Goal: Task Accomplishment & Management: Manage account settings

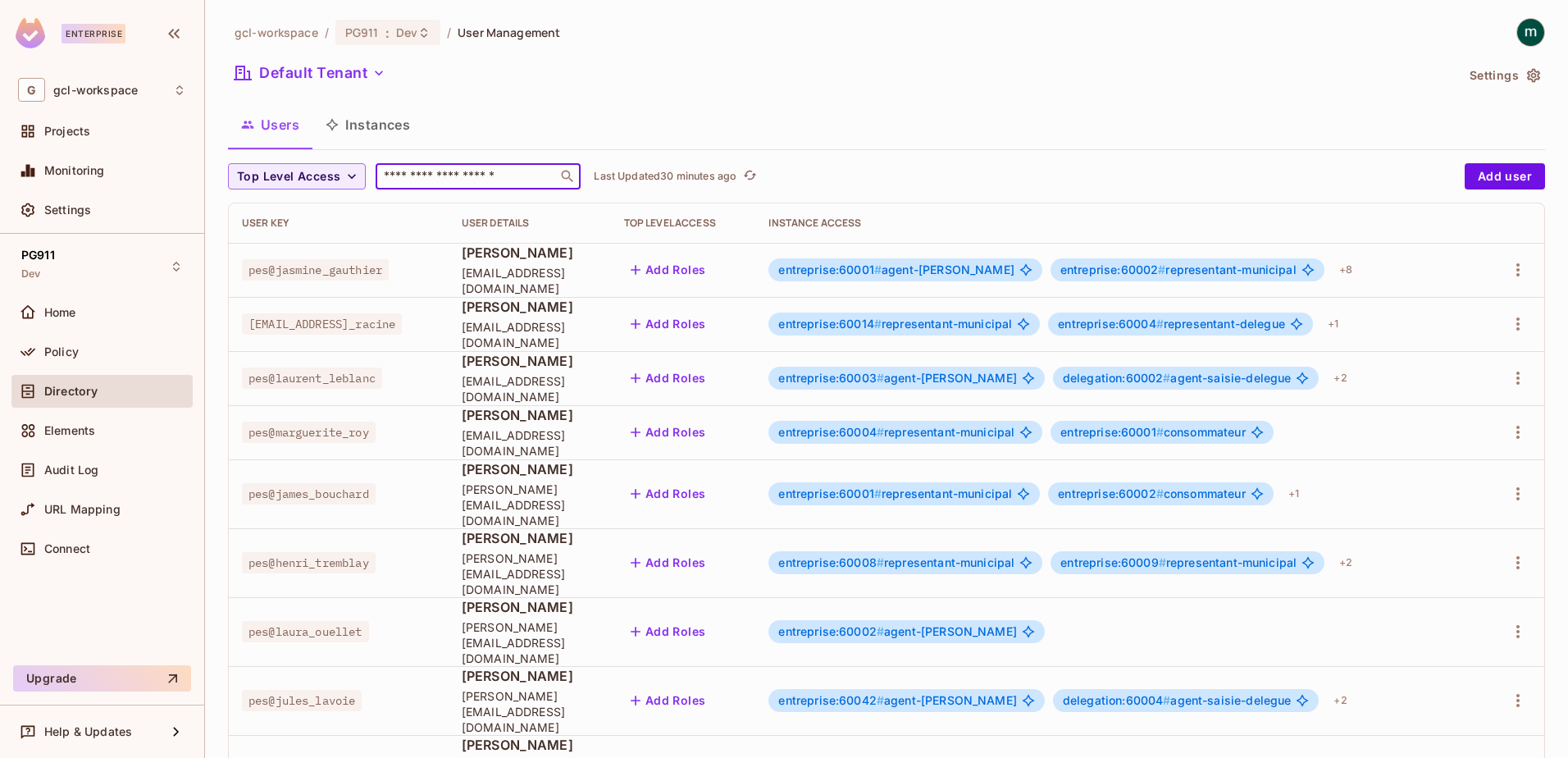
click at [405, 173] on input "text" at bounding box center [467, 176] width 173 height 16
click at [1516, 270] on icon "button" at bounding box center [1518, 269] width 4 height 13
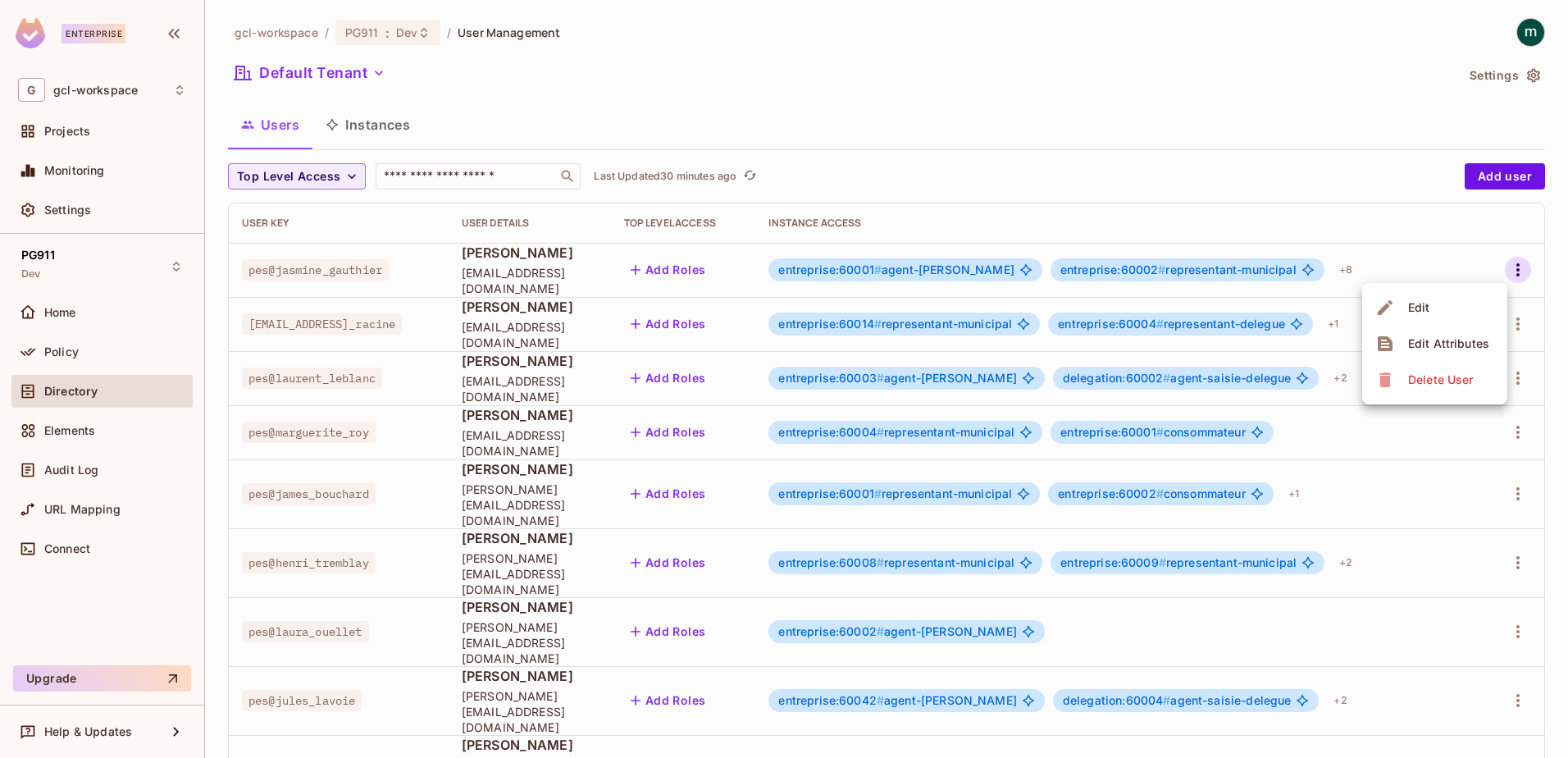
click at [1405, 306] on span "Edit" at bounding box center [1419, 307] width 32 height 26
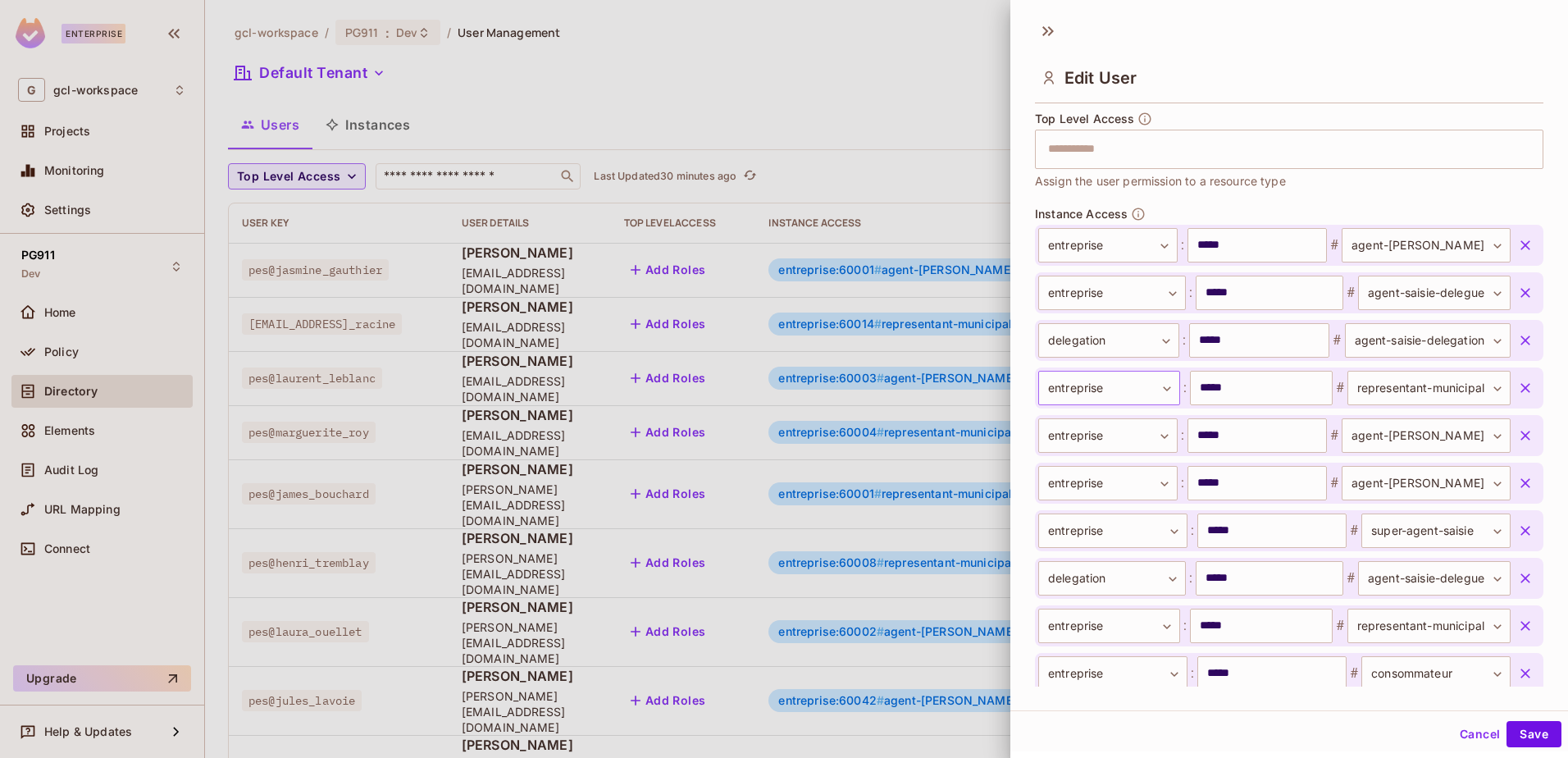
scroll to position [591, 0]
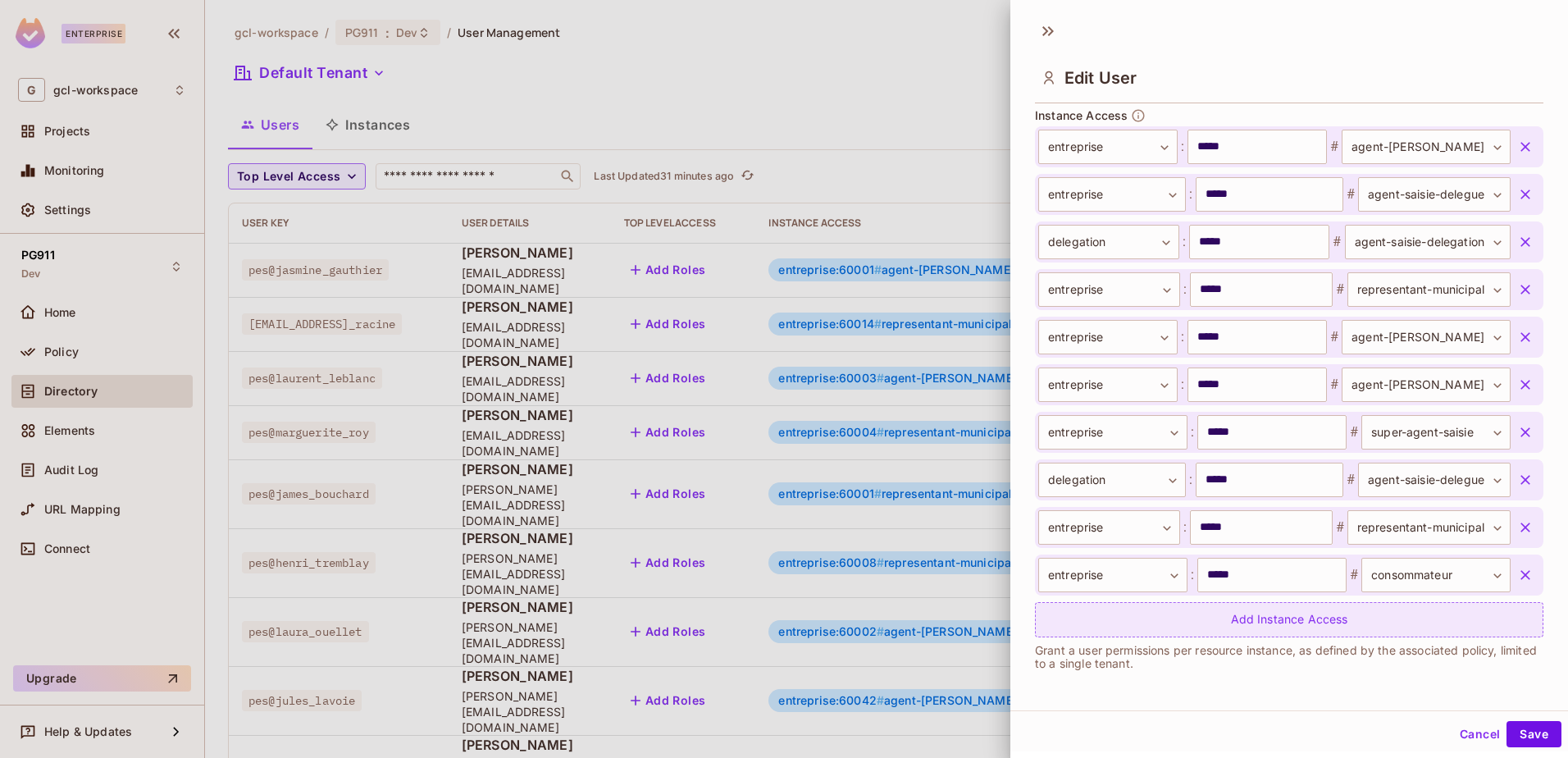
click at [1239, 618] on div "Add Instance Access" at bounding box center [1289, 619] width 509 height 36
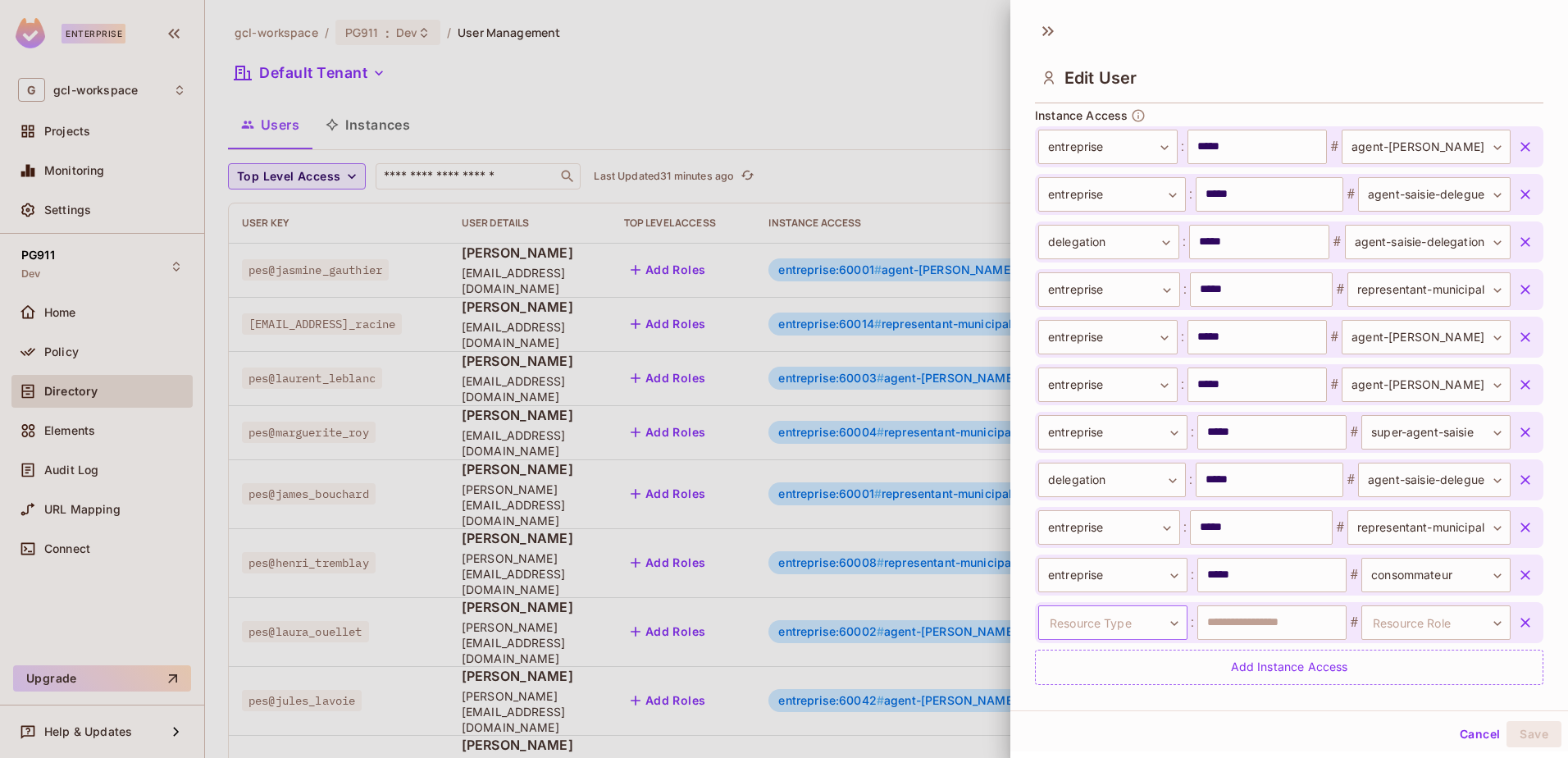
click at [1166, 623] on body "Enterprise G gcl-workspace Projects Monitoring Settings PG911 Dev Home Policy D…" at bounding box center [784, 379] width 1568 height 758
click at [1053, 691] on li "entreprise" at bounding box center [1101, 694] width 151 height 29
click at [1259, 620] on input "text" at bounding box center [1271, 623] width 149 height 35
type input "*****"
click at [1374, 626] on body "Enterprise G gcl-workspace Projects Monitoring Settings PG911 Dev Home Policy D…" at bounding box center [784, 379] width 1568 height 758
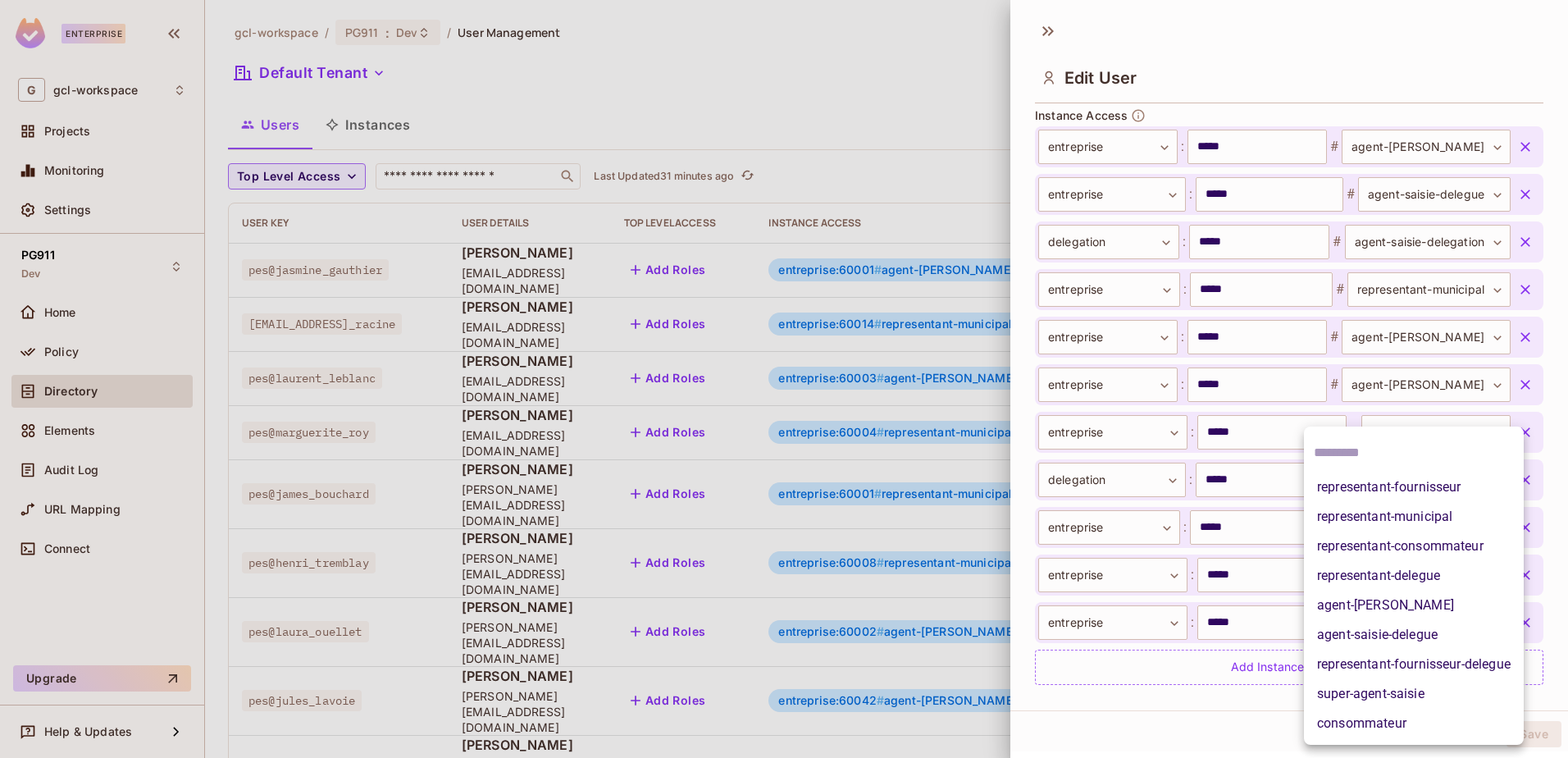
click at [1365, 483] on li "representant-fournisseur" at bounding box center [1414, 487] width 220 height 29
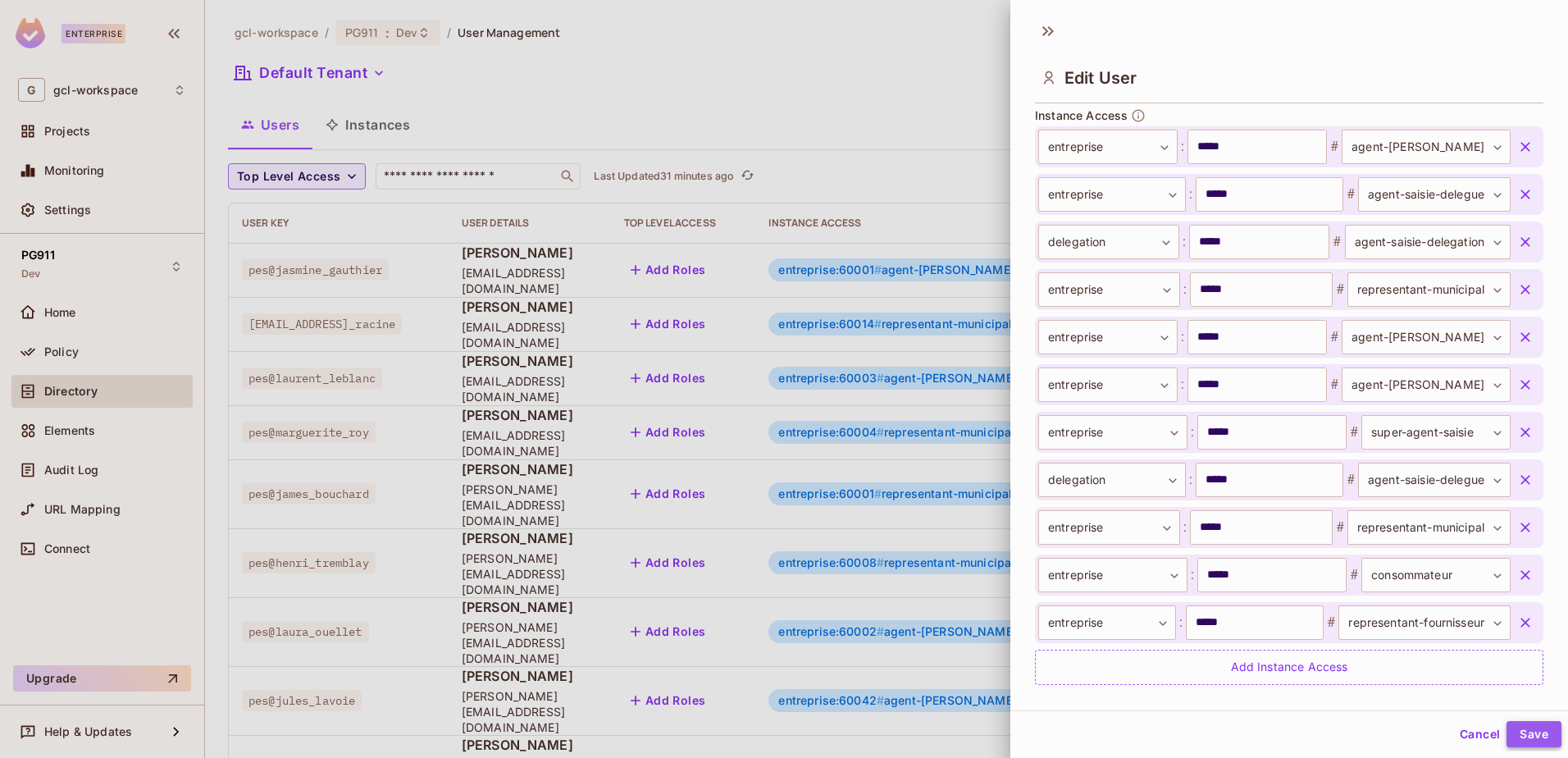
click at [1516, 734] on button "Save" at bounding box center [1534, 733] width 55 height 26
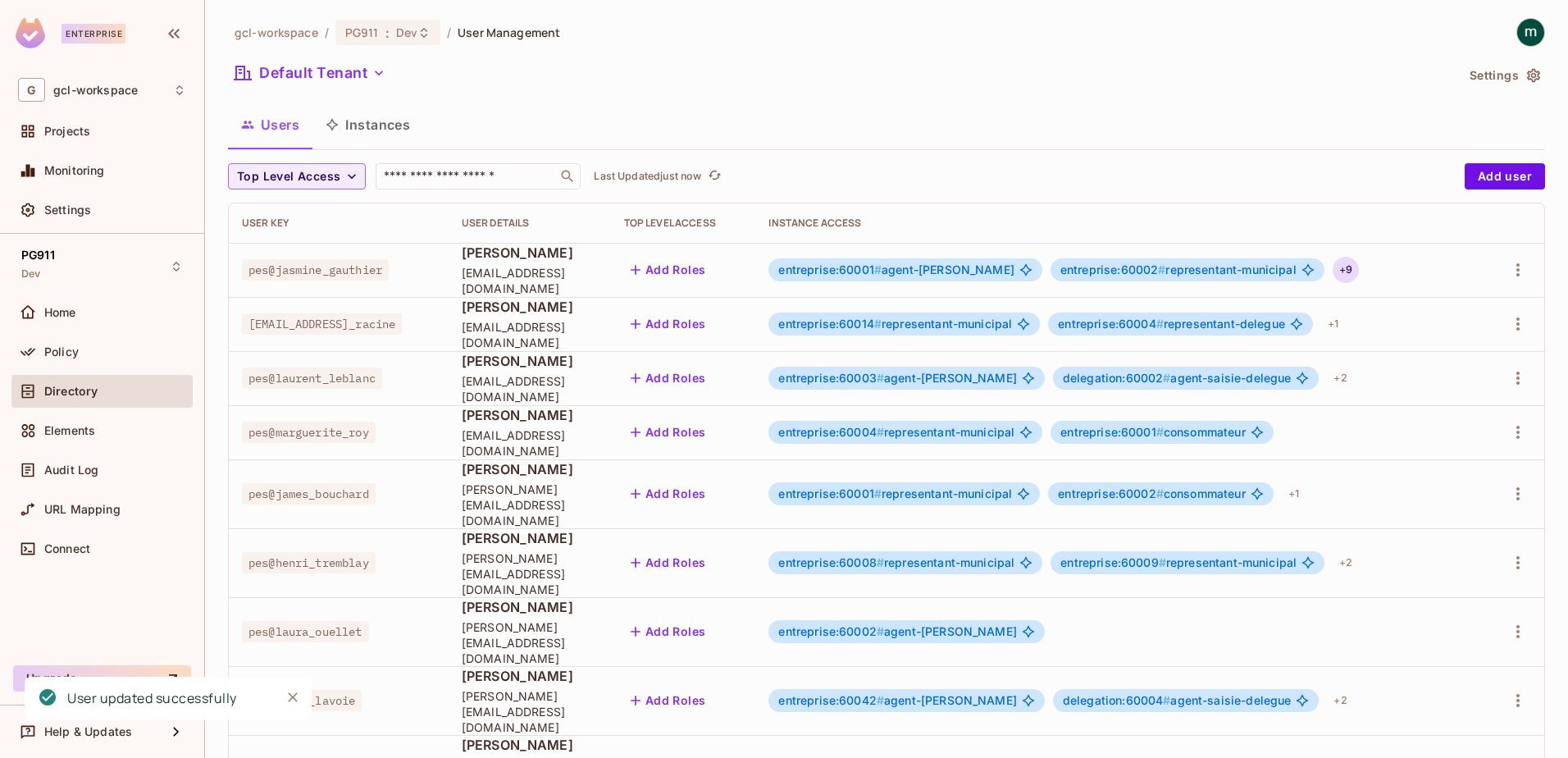
click at [1336, 267] on div "+ 9" at bounding box center [1345, 269] width 26 height 26
click at [1334, 269] on div "+ 9" at bounding box center [1345, 269] width 26 height 26
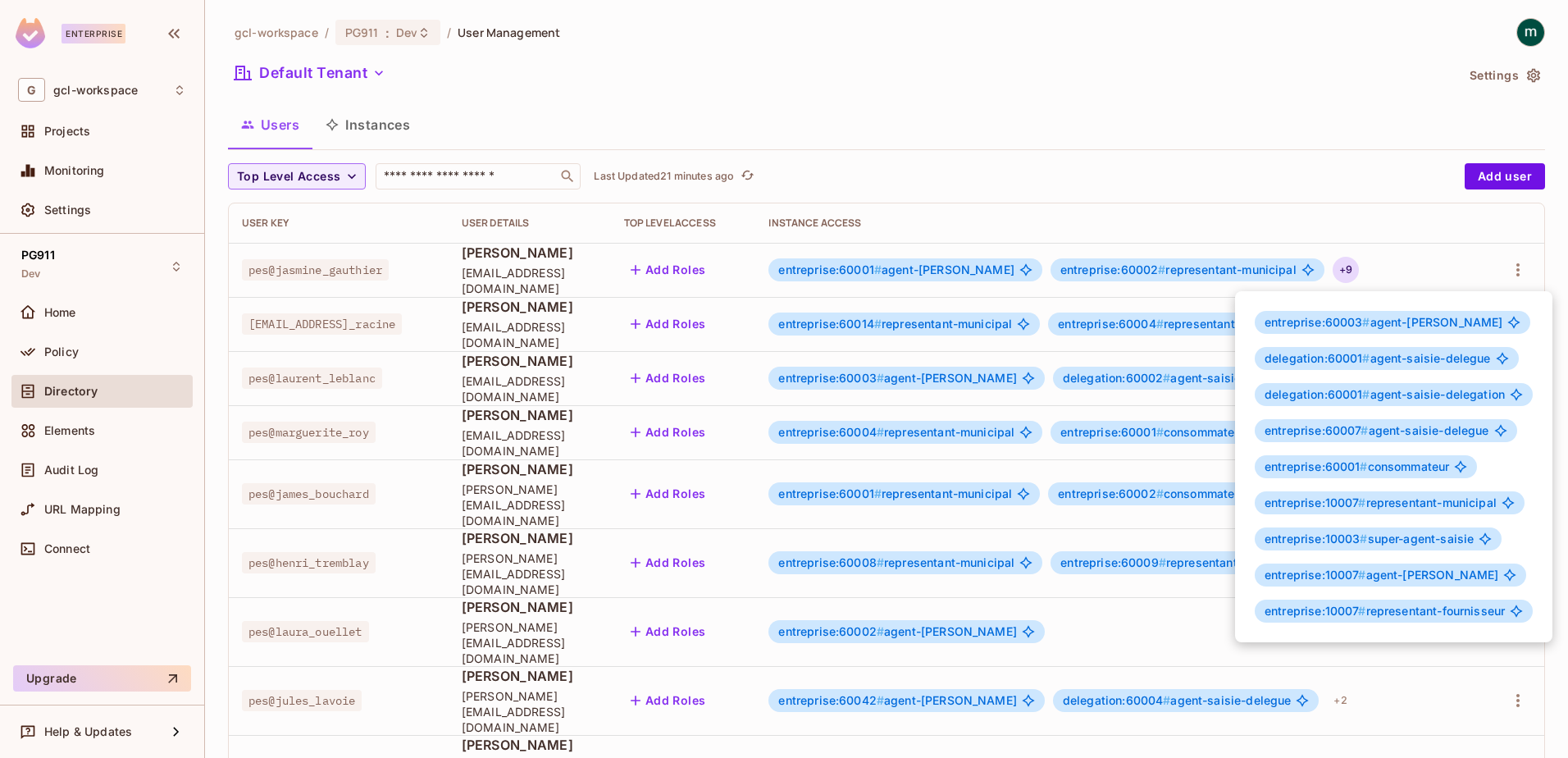
click at [1061, 144] on div at bounding box center [784, 379] width 1568 height 758
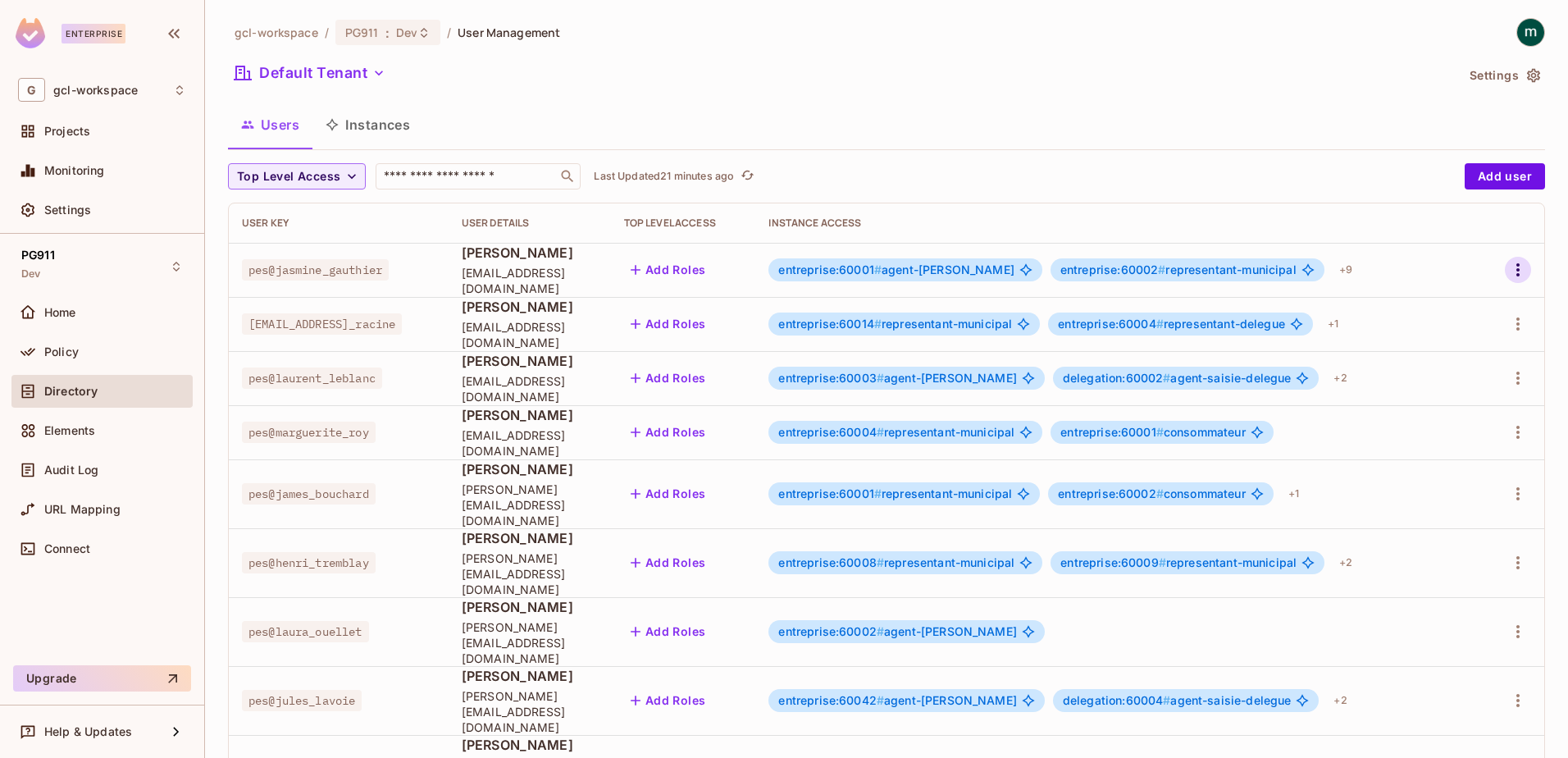
click at [1508, 270] on icon "button" at bounding box center [1518, 270] width 20 height 20
click at [1406, 305] on span "Edit" at bounding box center [1419, 307] width 32 height 26
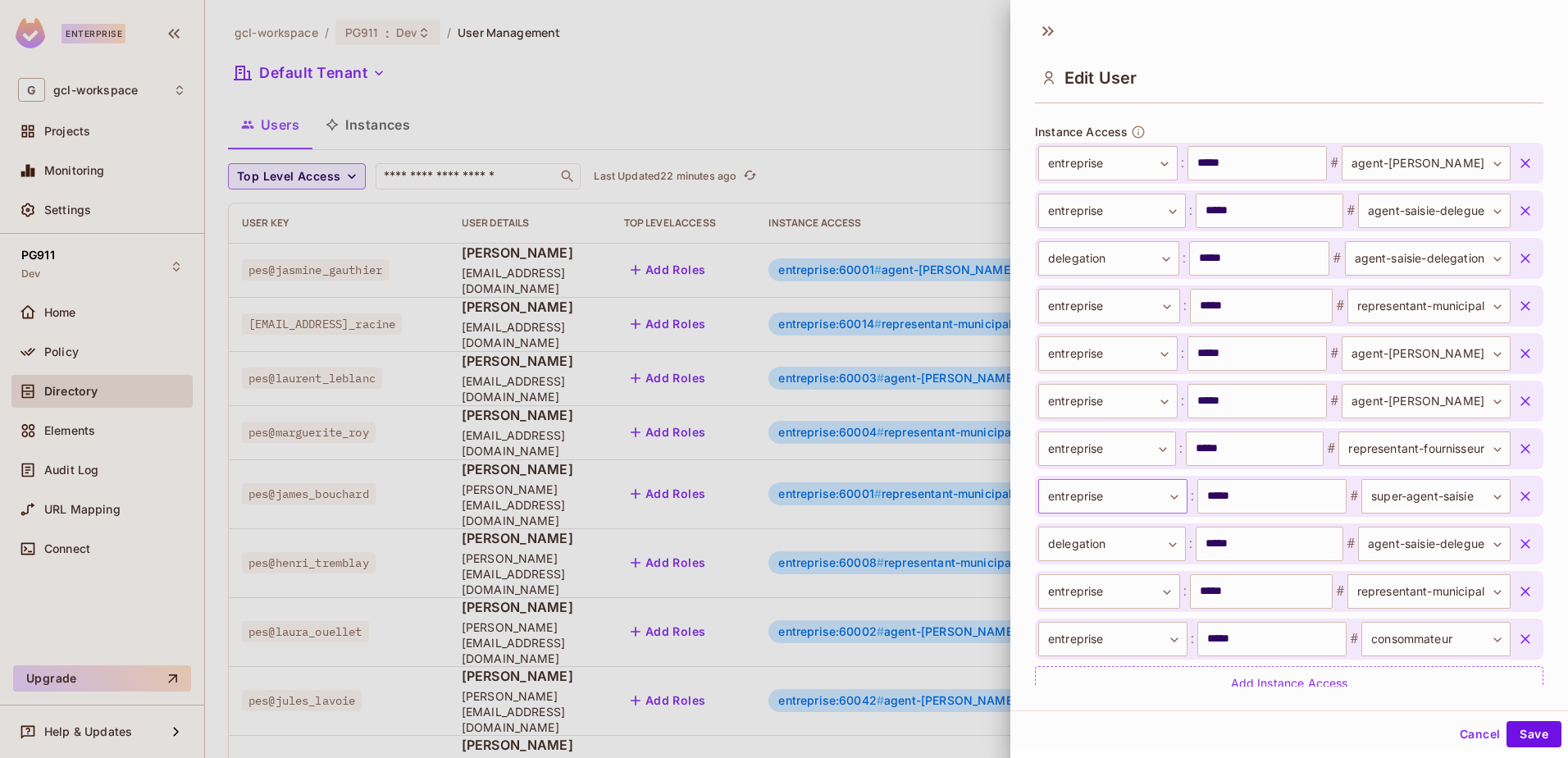
scroll to position [3, 0]
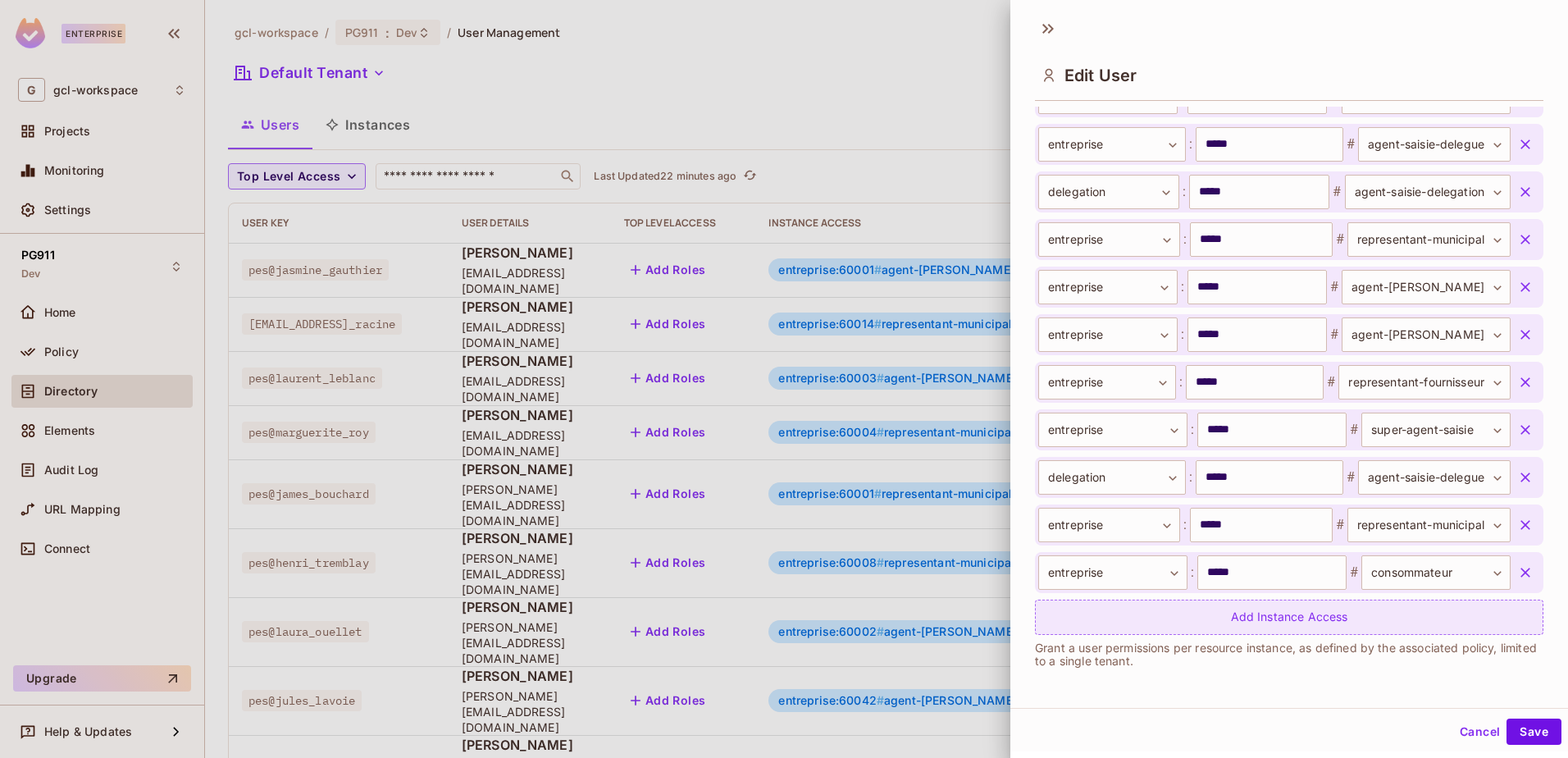
click at [1210, 607] on div "Add Instance Access" at bounding box center [1289, 616] width 509 height 36
